Goal: Task Accomplishment & Management: Use online tool/utility

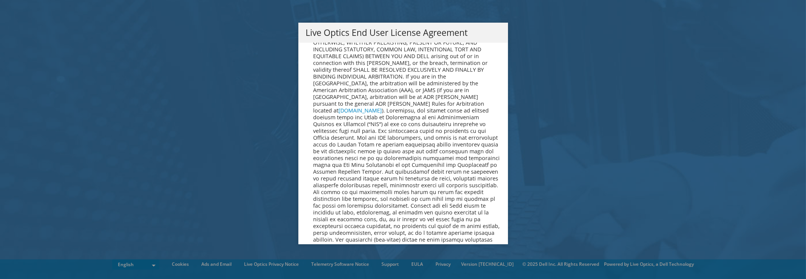
scroll to position [2856, 0]
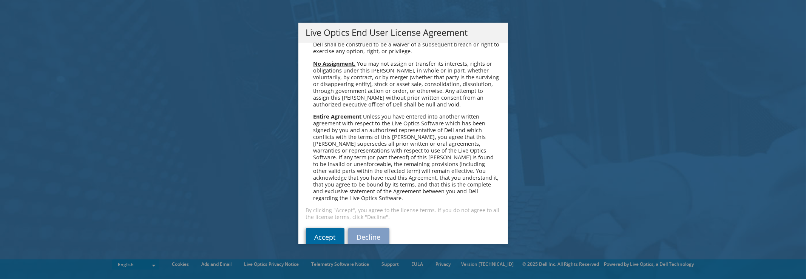
click at [314, 228] on link "Accept" at bounding box center [325, 237] width 39 height 18
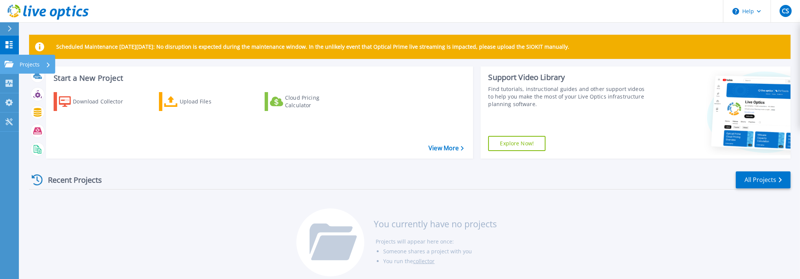
click at [7, 66] on icon at bounding box center [9, 64] width 9 height 6
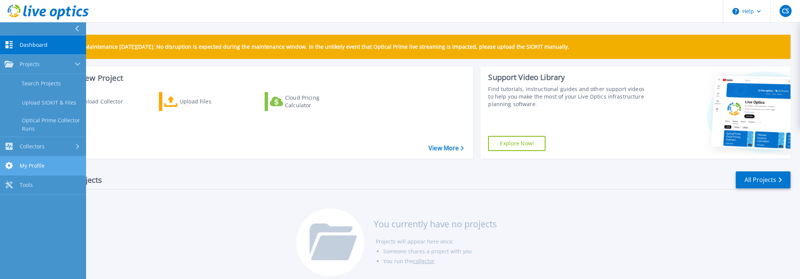
click at [29, 168] on span "My Profile" at bounding box center [32, 165] width 25 height 7
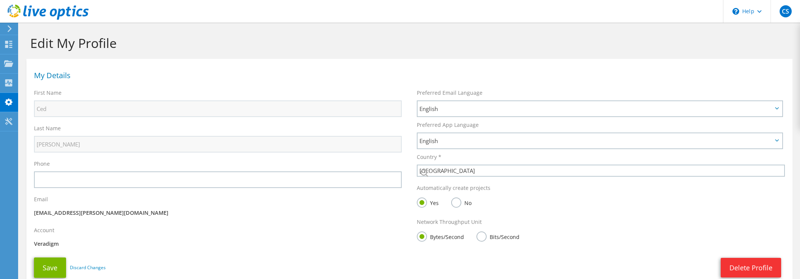
select select "224"
click at [10, 26] on icon at bounding box center [10, 28] width 6 height 7
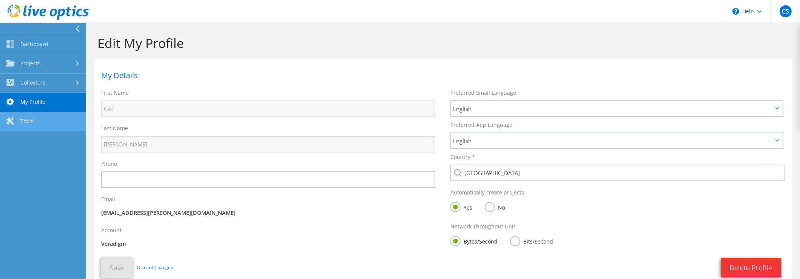
click at [20, 119] on link "Tools" at bounding box center [43, 121] width 86 height 19
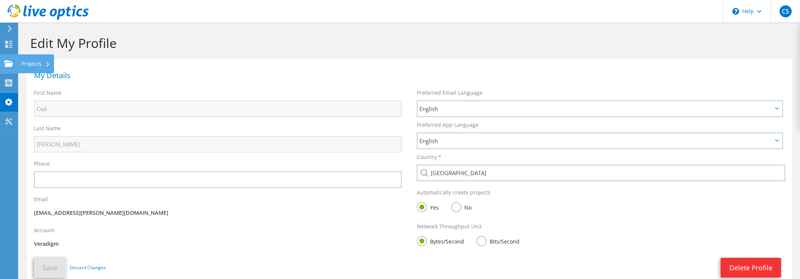
click at [34, 64] on div "Projects" at bounding box center [36, 63] width 36 height 19
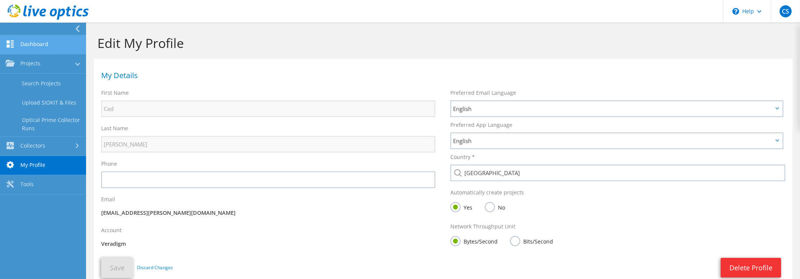
click at [34, 47] on link "Dashboard" at bounding box center [43, 44] width 86 height 19
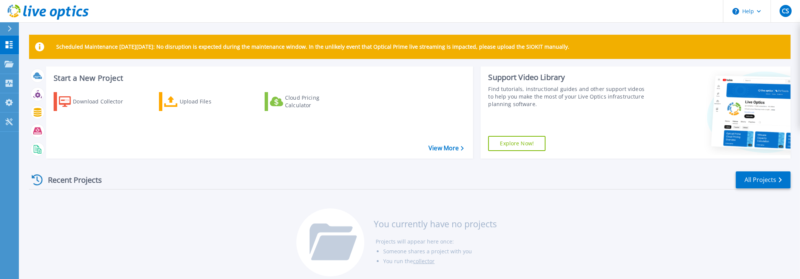
click at [585, 111] on div "Support Video Library Find tutorials, instructional guides and other support vi…" at bounding box center [564, 112] width 167 height 92
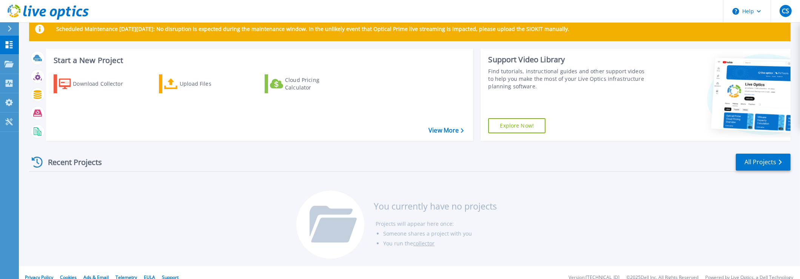
scroll to position [28, 0]
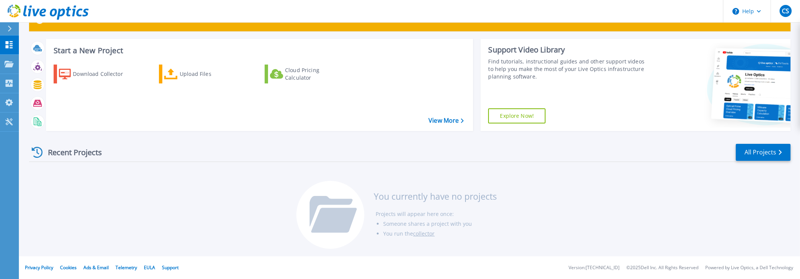
click at [512, 117] on link "Explore Now!" at bounding box center [516, 115] width 57 height 15
click at [442, 123] on link "View More" at bounding box center [446, 120] width 35 height 7
